Goal: Check status: Check status

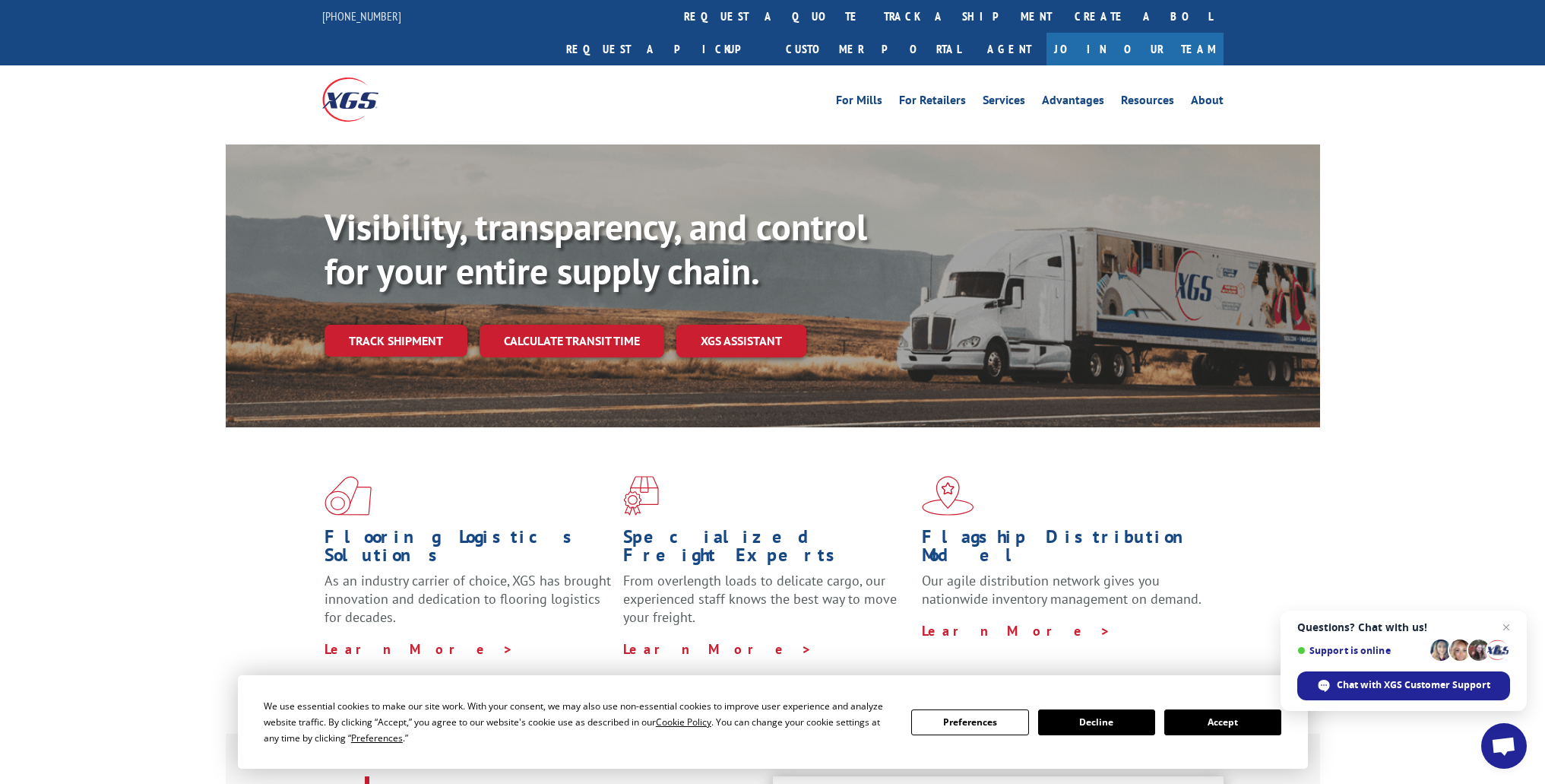
click at [873, 14] on link "track a shipment" at bounding box center [968, 16] width 191 height 33
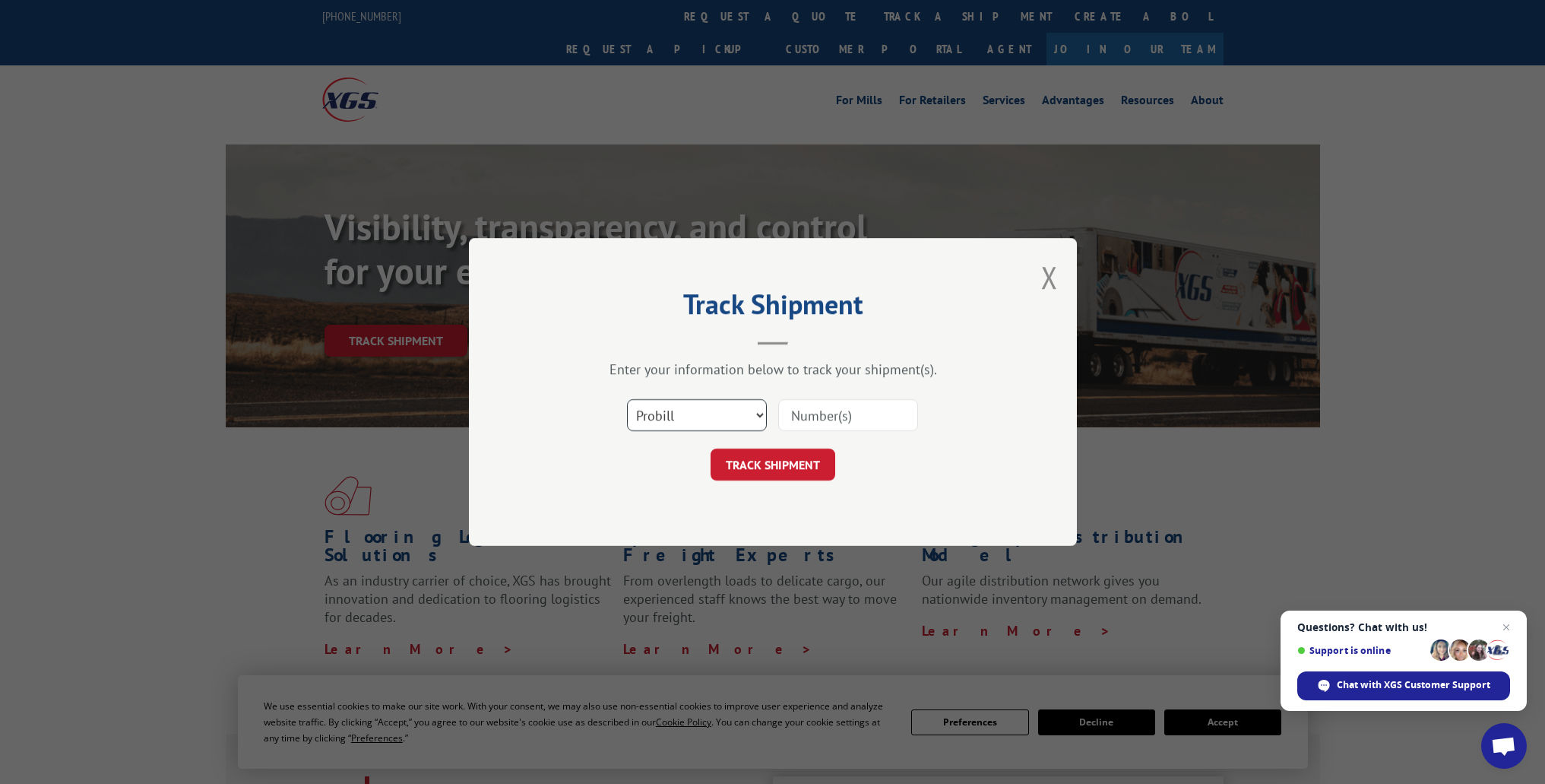
click at [756, 415] on select "Select category... Probill BOL PO" at bounding box center [697, 415] width 140 height 32
select select "bol"
click at [627, 399] on select "Select category... Probill BOL PO" at bounding box center [697, 415] width 140 height 32
click at [820, 415] on input at bounding box center [848, 415] width 140 height 32
paste input "062625ST"
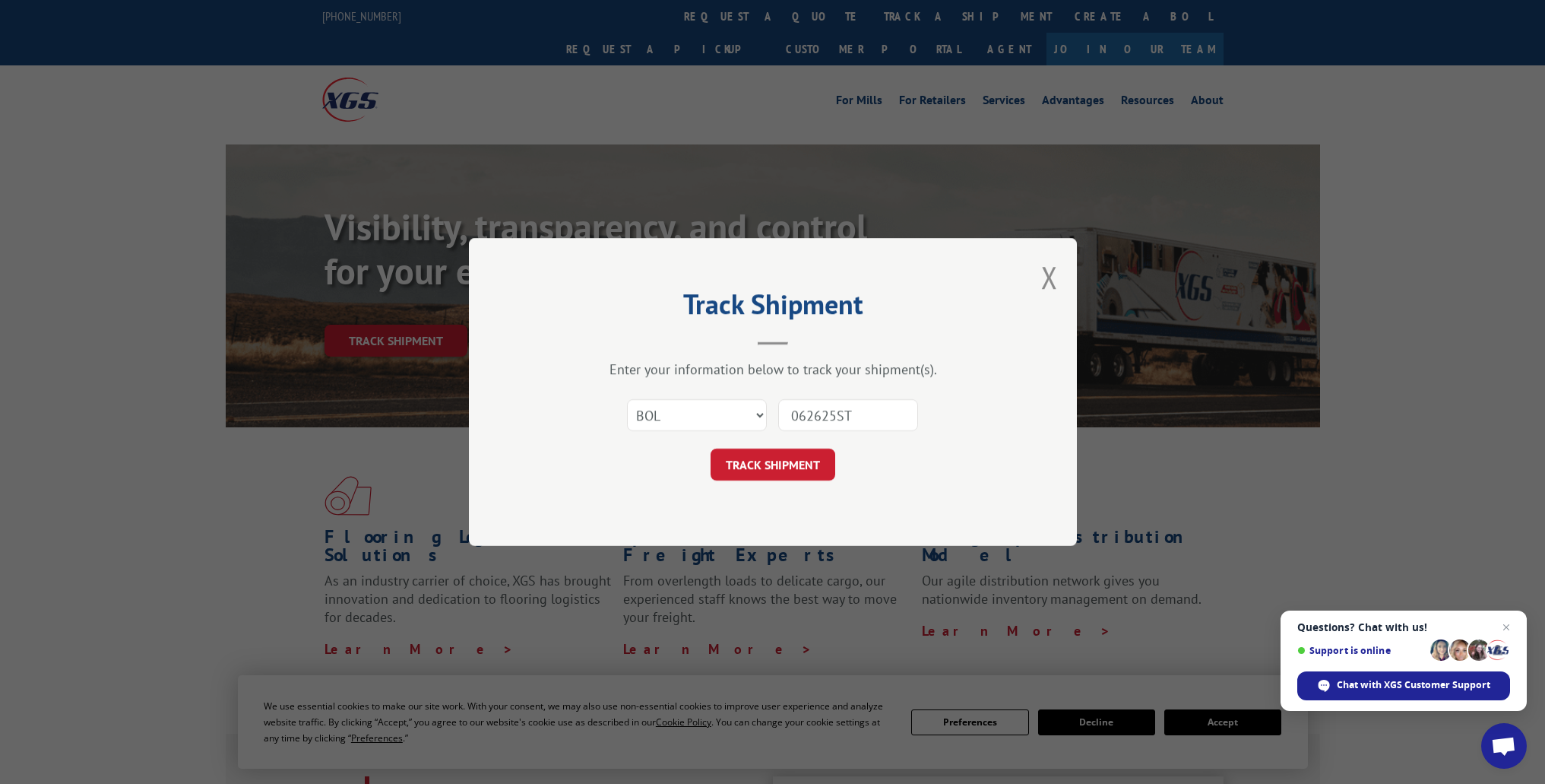
type input "062625ST"
click at [788, 459] on button "TRACK SHIPMENT" at bounding box center [773, 464] width 125 height 32
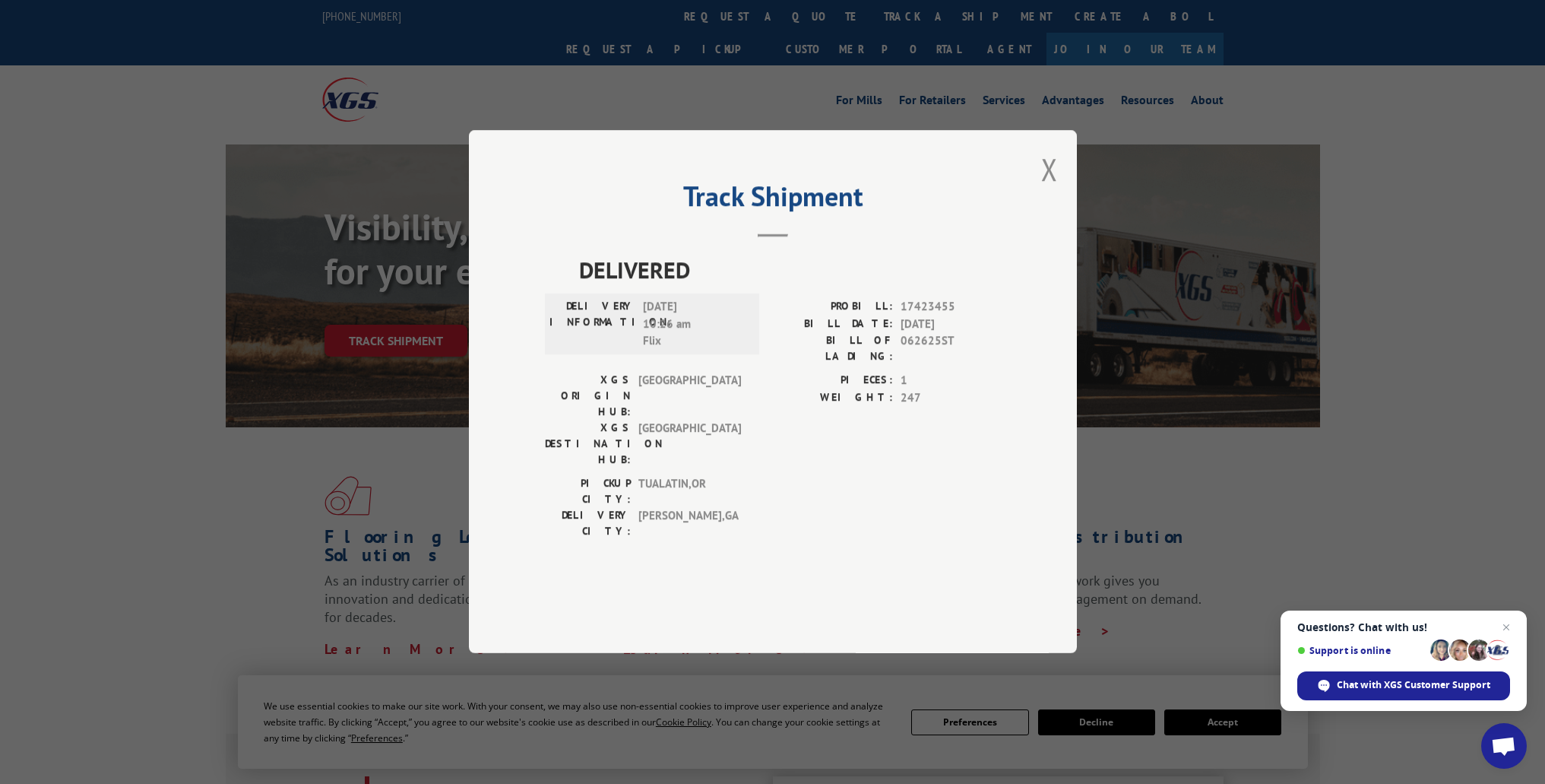
click at [1510, 624] on span "Close chat" at bounding box center [1506, 626] width 18 height 18
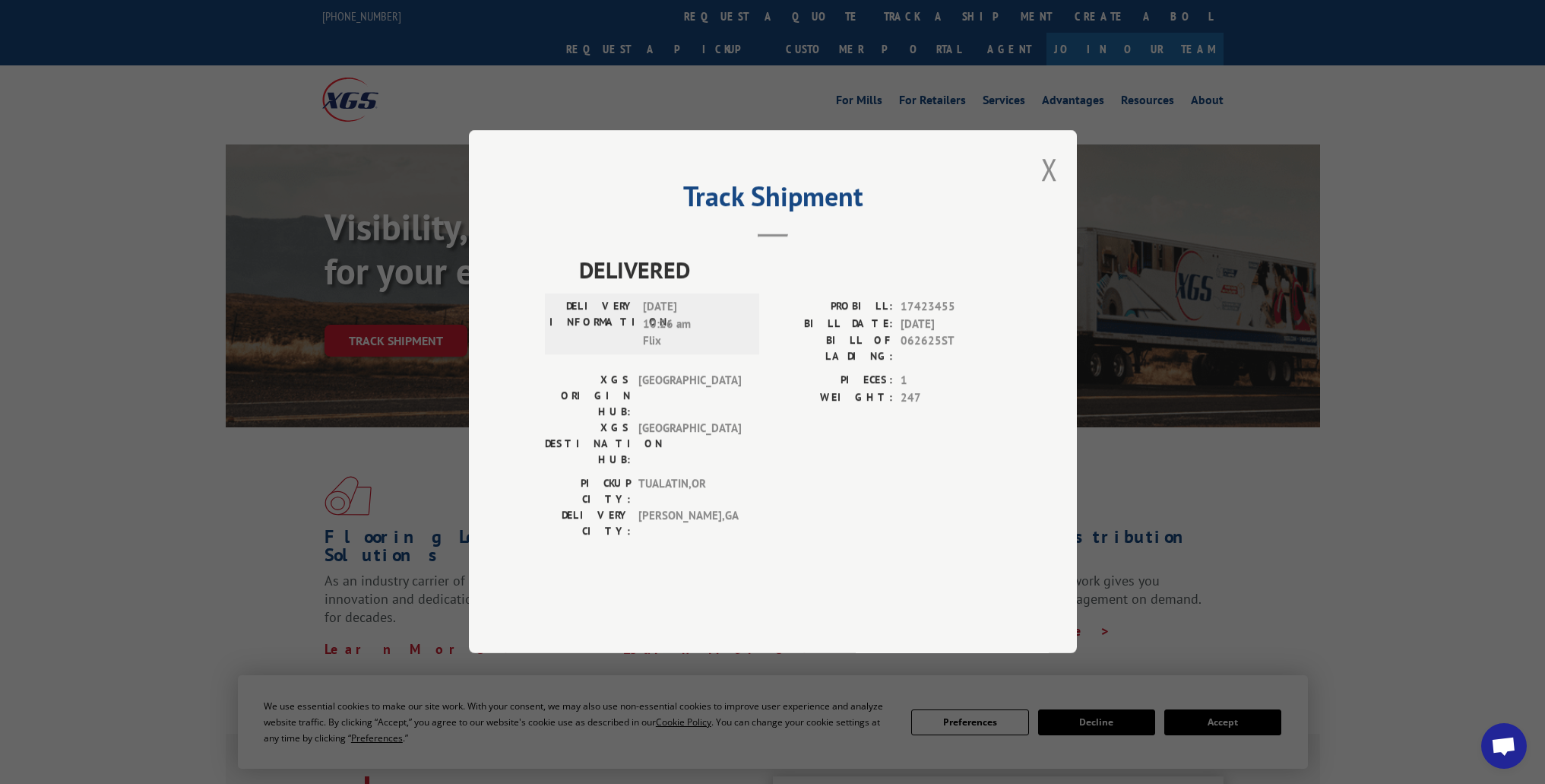
click at [926, 519] on div "DELIVERED DELIVERY INFORMATION: [DATE] 10:26 am Flix PROBILL: 17423455 BILL DAT…" at bounding box center [773, 420] width 456 height 336
click at [830, 553] on div "Track Shipment DELIVERED DELIVERY INFORMATION: [DATE] 10:26 am Flix PROBILL: 17…" at bounding box center [773, 392] width 608 height 523
click at [1165, 421] on div "Track Shipment DELIVERED DELIVERY INFORMATION: [DATE] 10:26 am Flix PROBILL: 17…" at bounding box center [772, 392] width 1545 height 784
click at [1408, 586] on div "Track Shipment DELIVERED DELIVERY INFORMATION: [DATE] 10:26 am Flix PROBILL: 17…" at bounding box center [772, 392] width 1545 height 784
